Goal: Transaction & Acquisition: Book appointment/travel/reservation

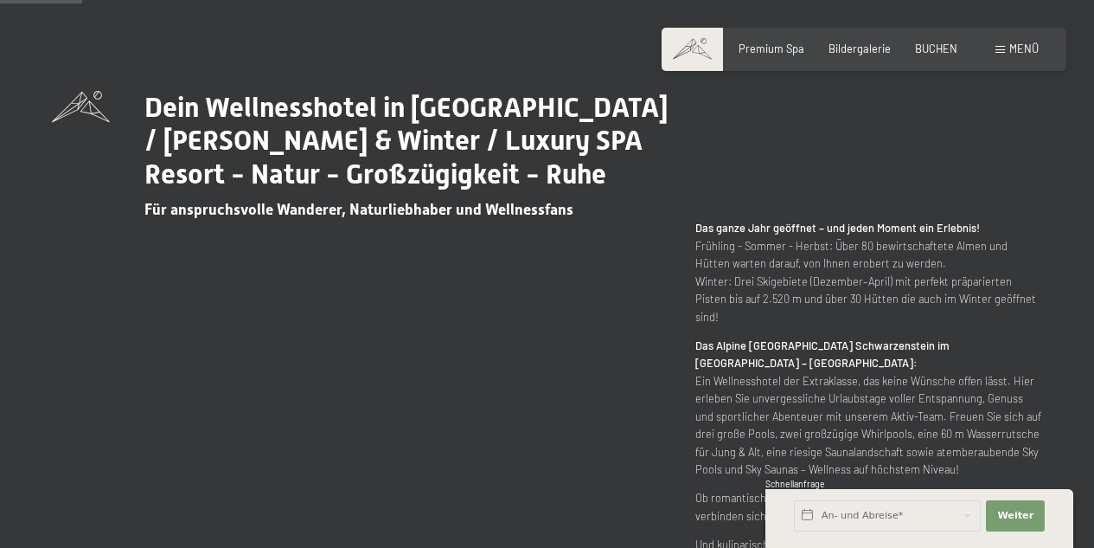
scroll to position [606, 0]
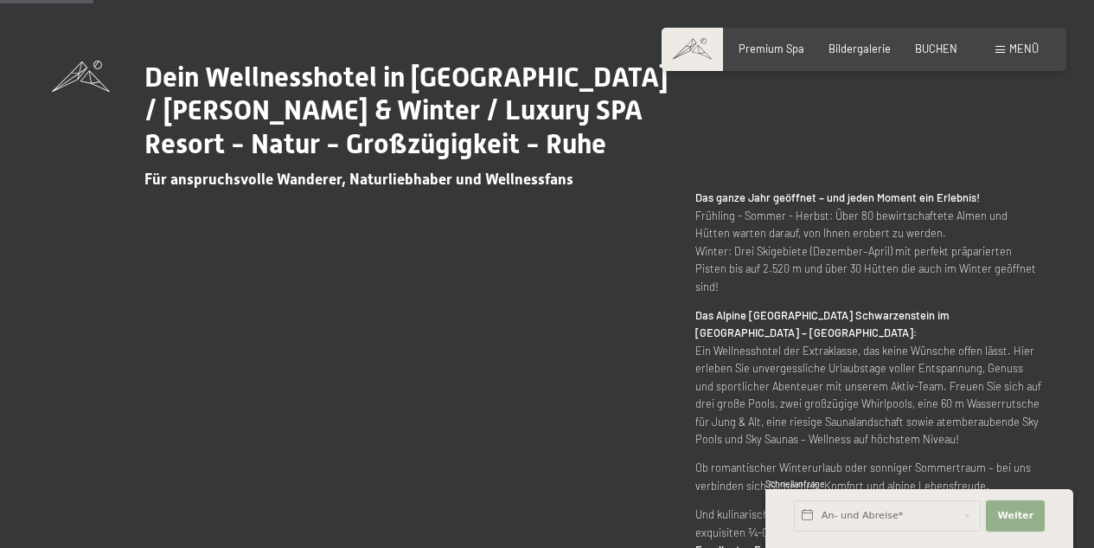
click at [1009, 518] on span "Weiter" at bounding box center [1015, 516] width 36 height 14
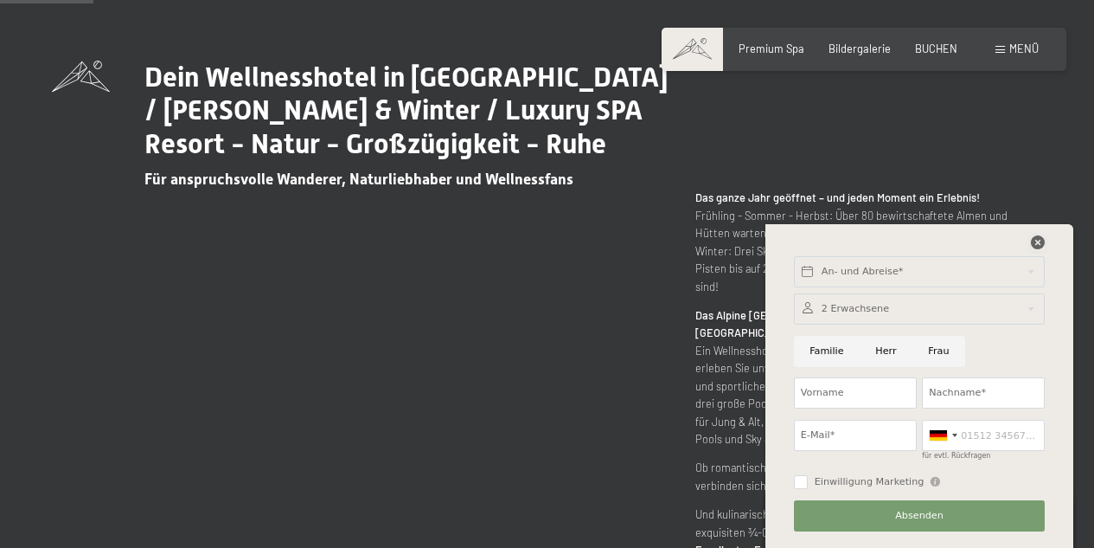
click at [1039, 241] on icon at bounding box center [1038, 242] width 14 height 14
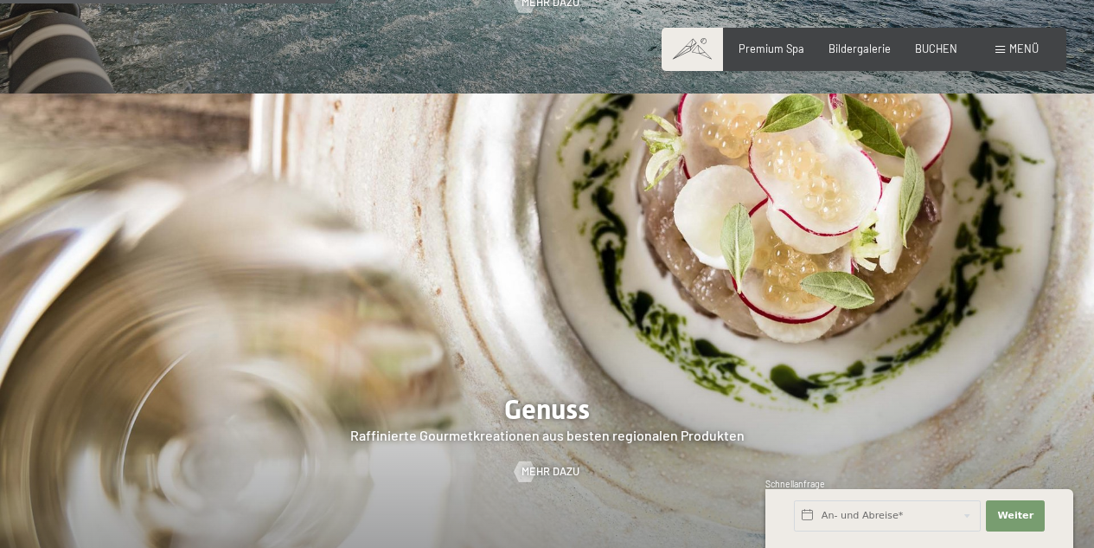
scroll to position [1903, 0]
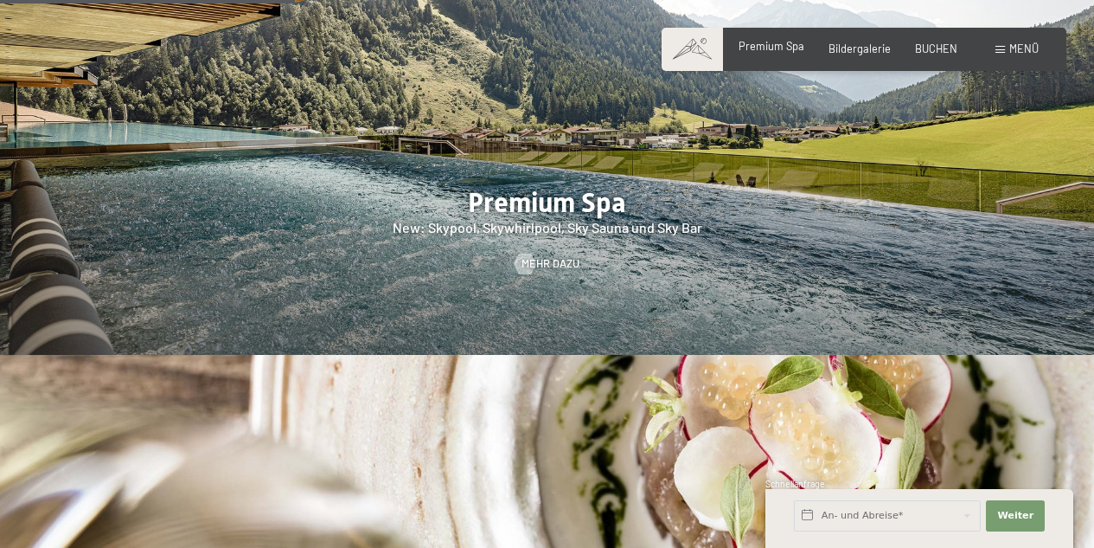
click at [768, 50] on span "Premium Spa" at bounding box center [772, 46] width 66 height 14
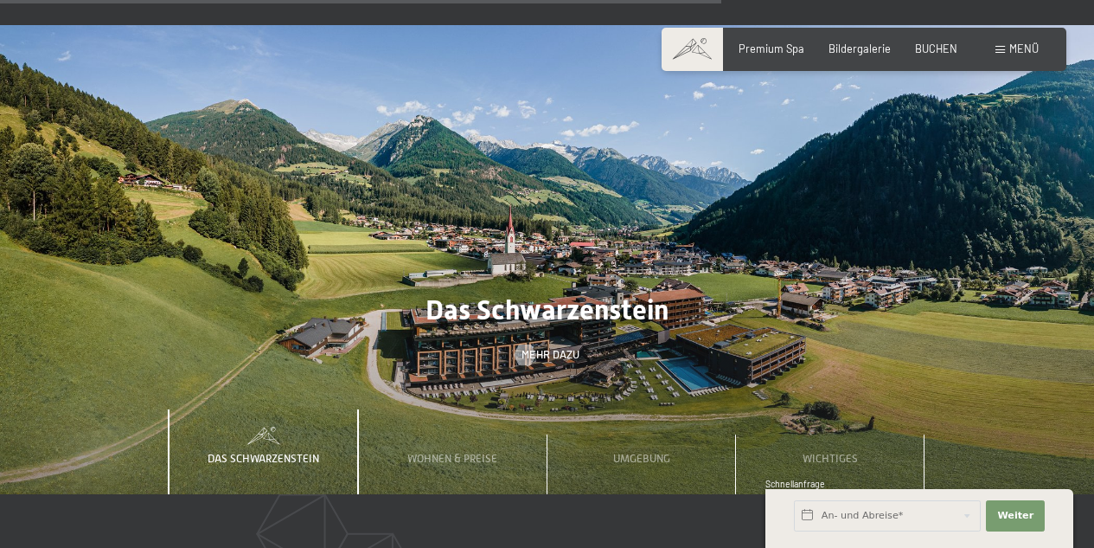
scroll to position [4320, 0]
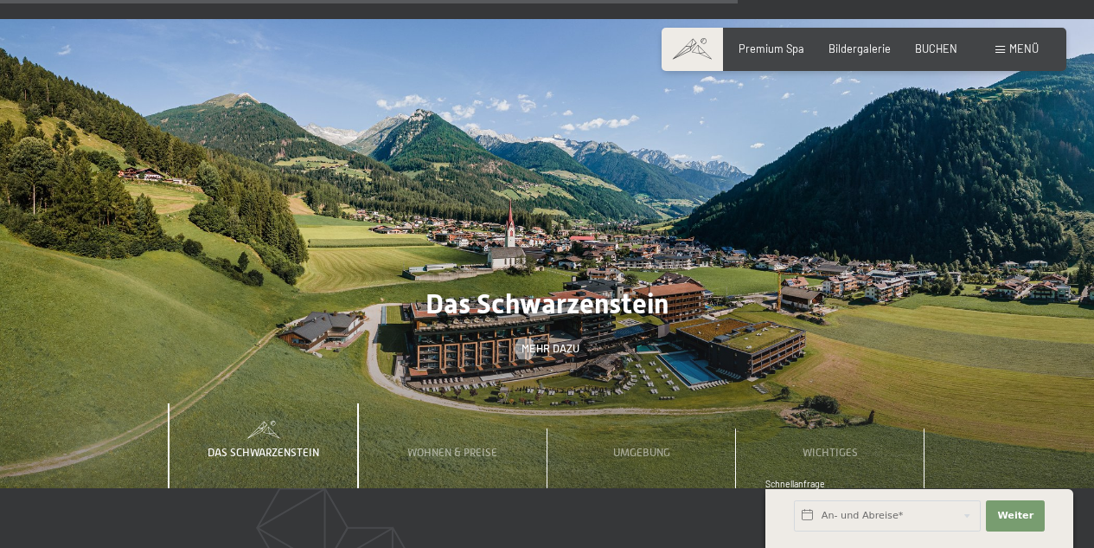
click at [1013, 55] on span "Menü" at bounding box center [1024, 49] width 29 height 14
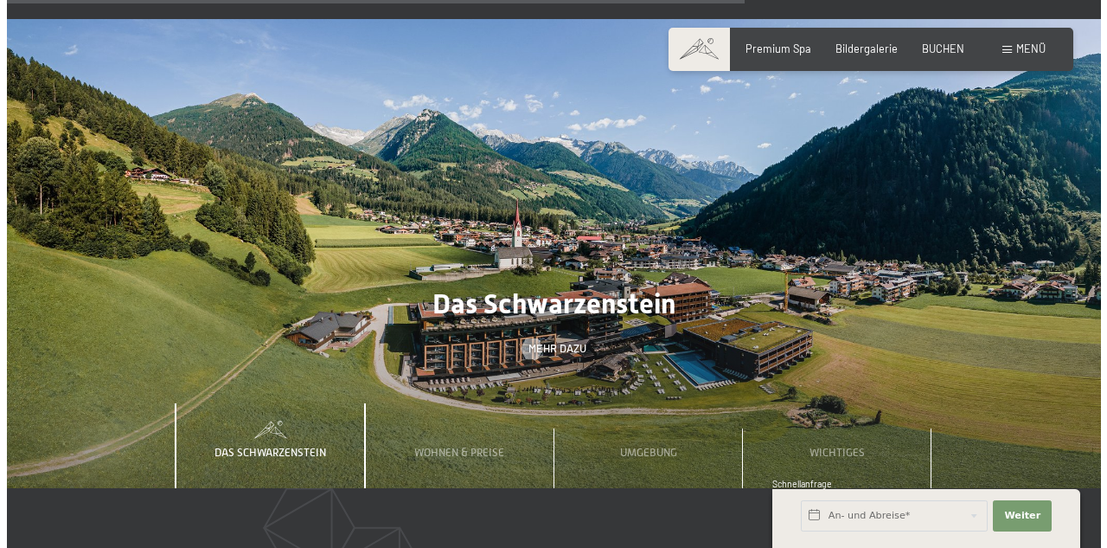
scroll to position [4348, 0]
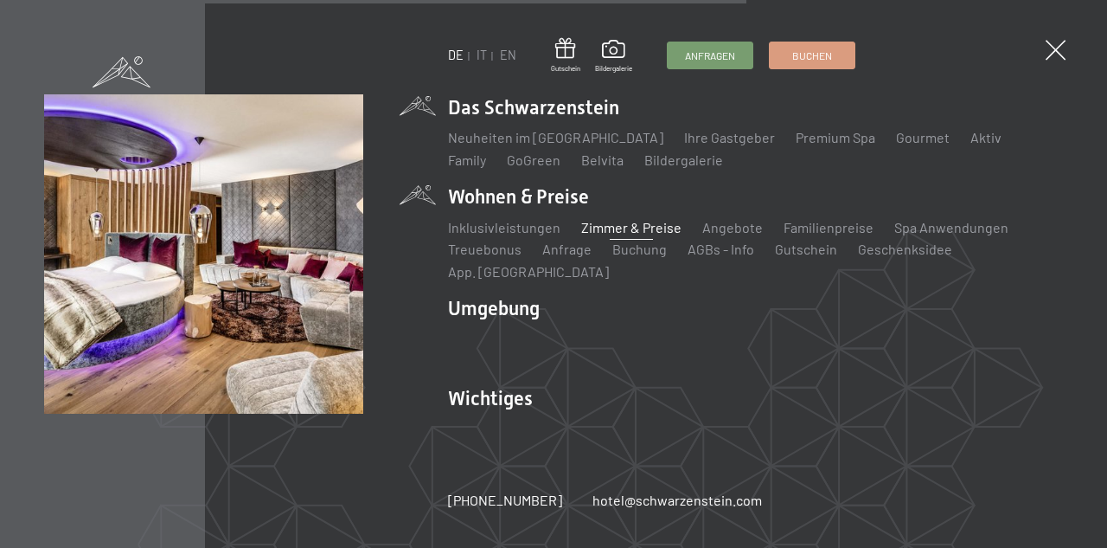
click at [596, 234] on link "Zimmer & Preise" at bounding box center [631, 227] width 100 height 16
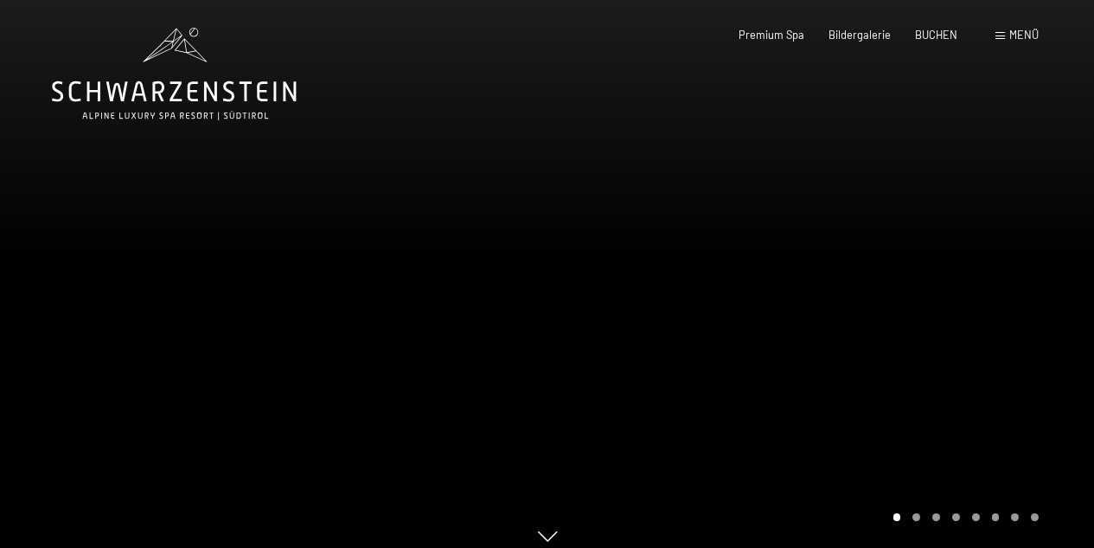
click at [848, 238] on div at bounding box center [822, 281] width 548 height 562
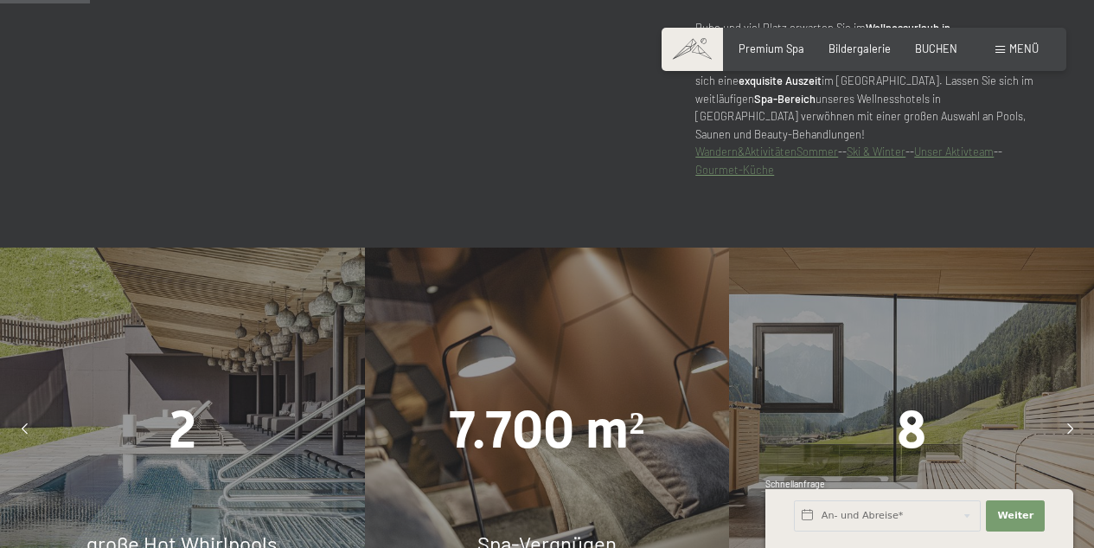
scroll to position [865, 0]
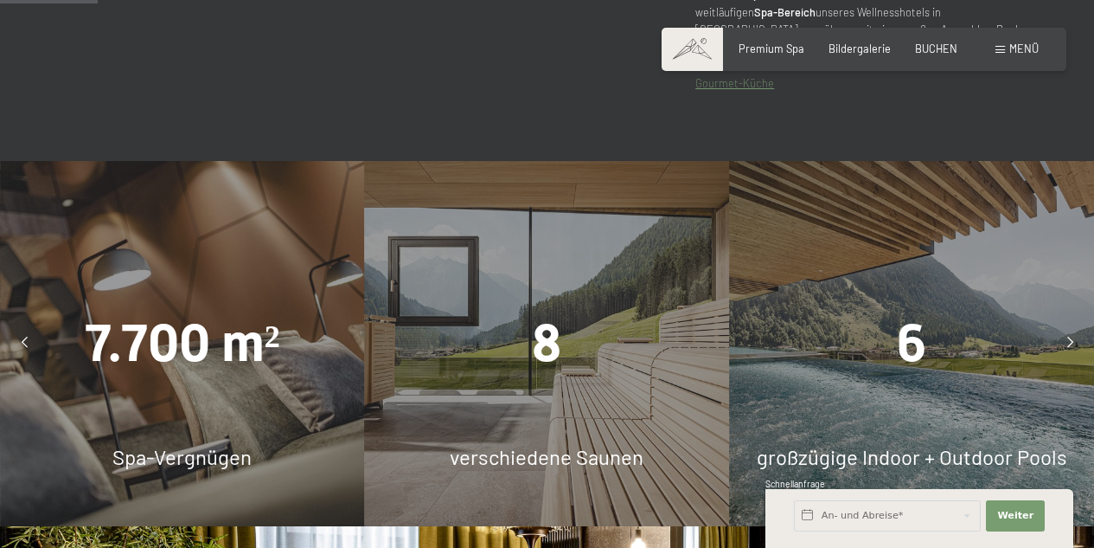
click at [1076, 326] on div at bounding box center [1070, 343] width 35 height 35
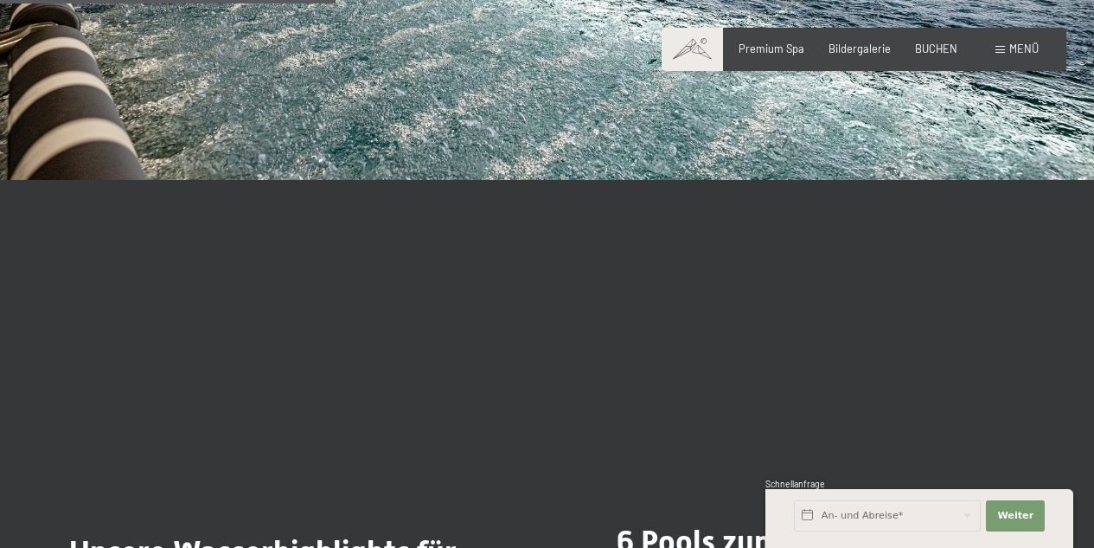
scroll to position [3201, 0]
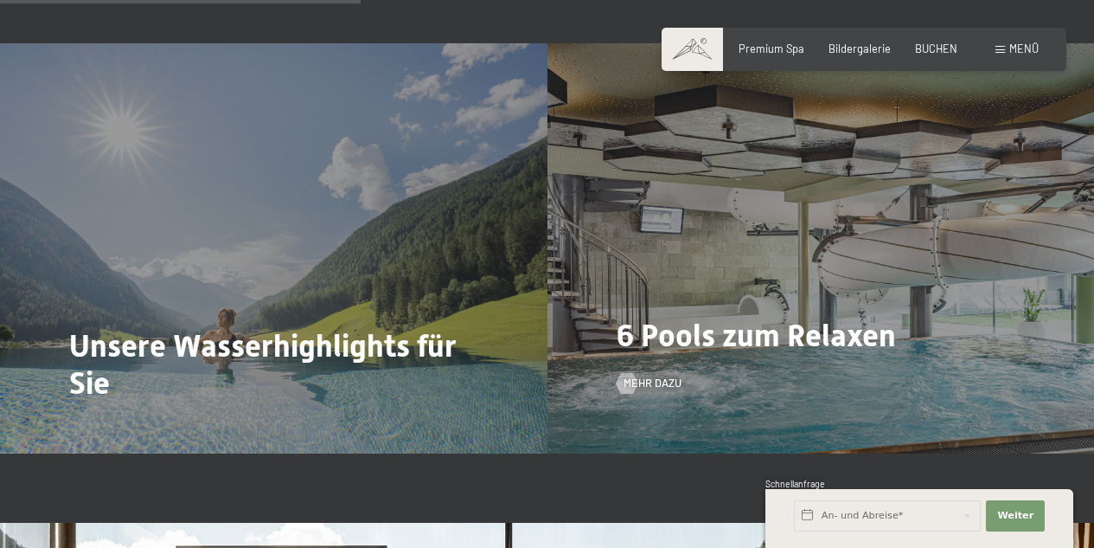
click at [850, 324] on span "6 Pools zum Relaxen" at bounding box center [756, 336] width 279 height 36
click at [1012, 350] on div "6 Pools zum Relaxen Mehr dazu" at bounding box center [822, 248] width 548 height 410
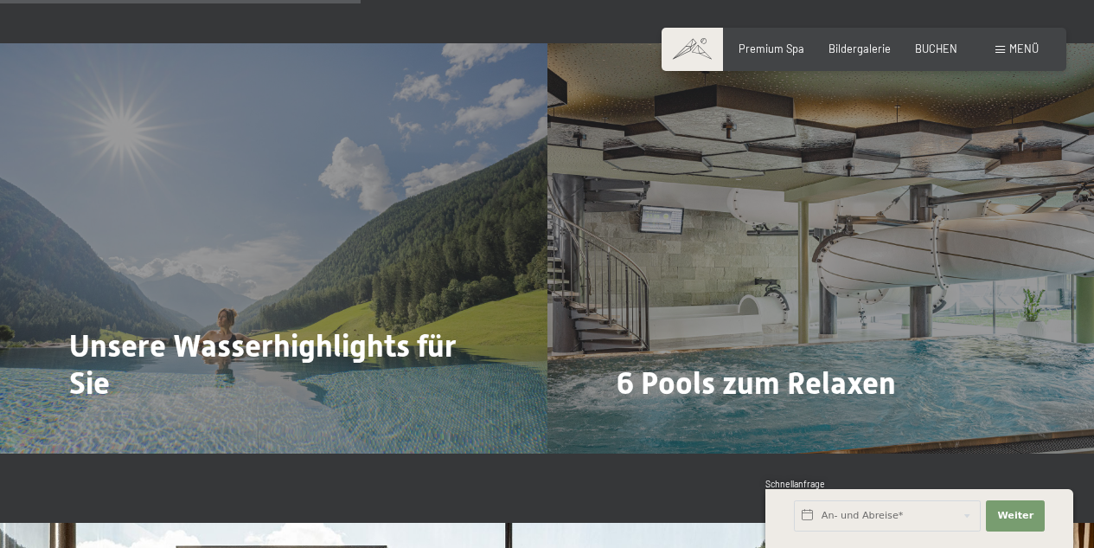
click at [649, 423] on span "Mehr dazu" at bounding box center [653, 431] width 58 height 16
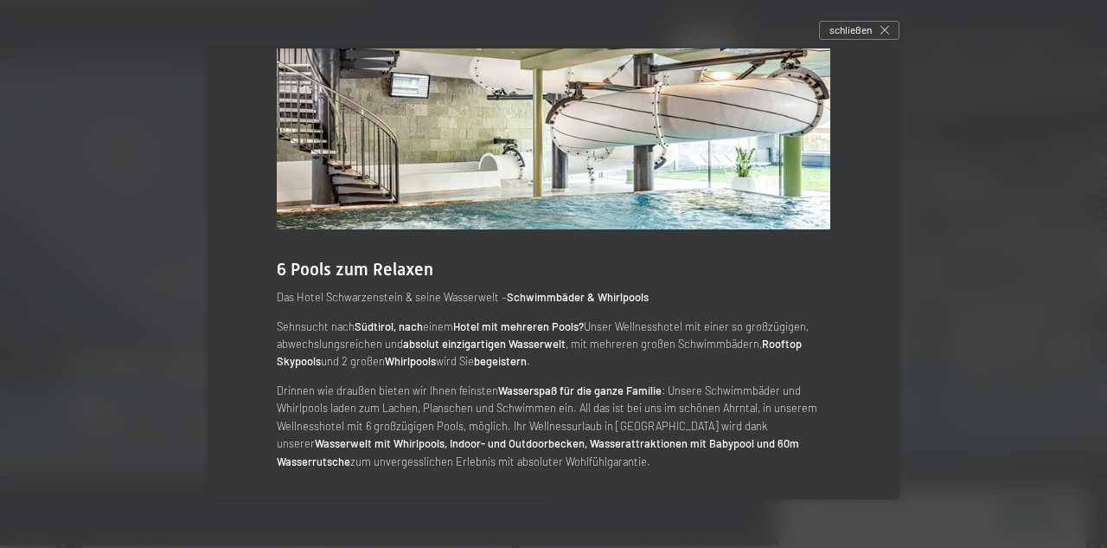
scroll to position [87, 0]
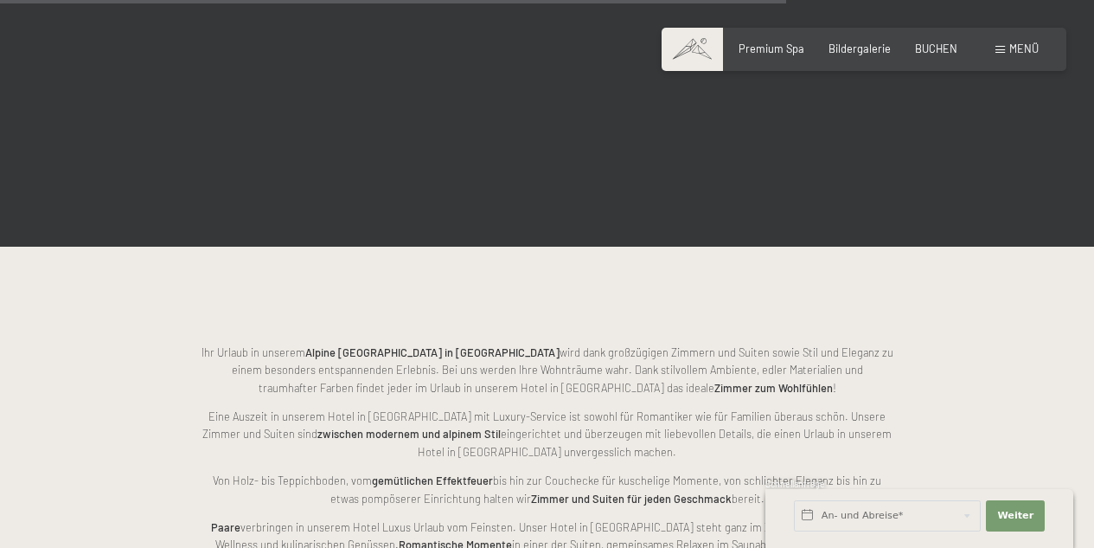
scroll to position [3374, 0]
